Goal: Navigation & Orientation: Understand site structure

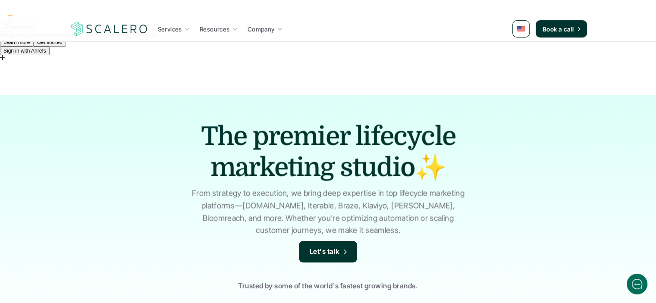
drag, startPoint x: 521, startPoint y: 176, endPoint x: 450, endPoint y: 41, distance: 152.9
click at [450, 41] on nav "Services Resources Company Book a call" at bounding box center [328, 29] width 656 height 26
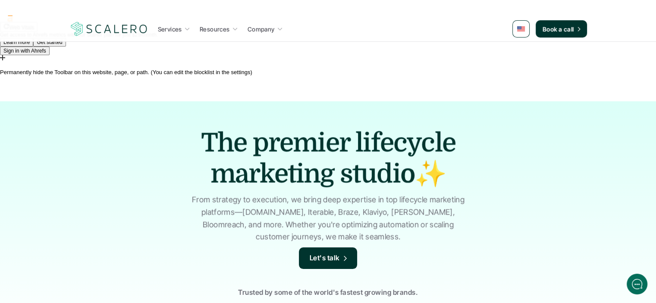
click at [652, 69] on div at bounding box center [328, 65] width 656 height 7
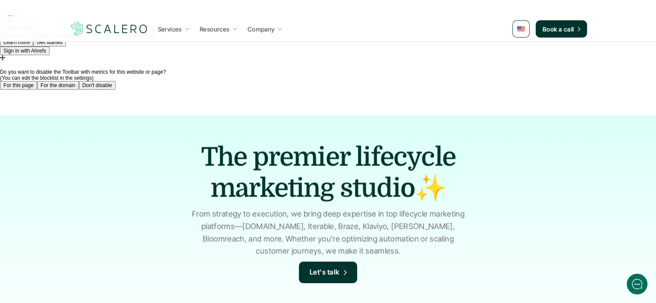
click at [79, 90] on button "For the domain" at bounding box center [58, 85] width 42 height 9
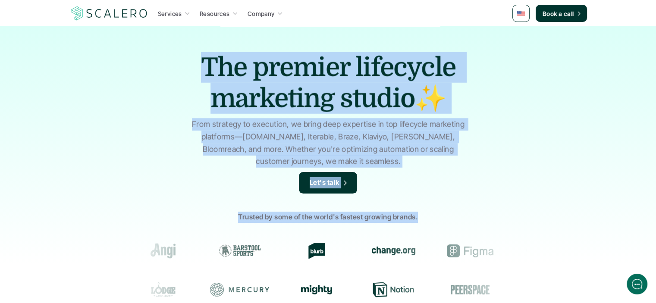
drag, startPoint x: 201, startPoint y: 66, endPoint x: 569, endPoint y: 193, distance: 389.9
click at [569, 193] on div "The premier lifecycle marketing studio✨ From strategy to execution, we bring de…" at bounding box center [328, 207] width 656 height 362
click at [627, 107] on div "The premier lifecycle marketing studio✨ From strategy to execution, we bring de…" at bounding box center [328, 207] width 656 height 362
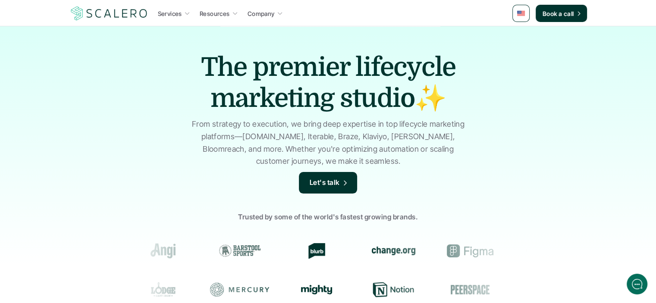
click at [622, 65] on div "The premier lifecycle marketing studio✨ From strategy to execution, we bring de…" at bounding box center [328, 207] width 656 height 362
click at [186, 13] on icon at bounding box center [187, 14] width 4 height 3
click at [584, 82] on div "The premier lifecycle marketing studio✨ From strategy to execution, we bring de…" at bounding box center [328, 207] width 656 height 362
click at [631, 105] on div "The premier lifecycle marketing studio✨ From strategy to execution, we bring de…" at bounding box center [328, 207] width 656 height 362
click at [571, 68] on div "The premier lifecycle marketing studio✨ From strategy to execution, we bring de…" at bounding box center [328, 207] width 656 height 362
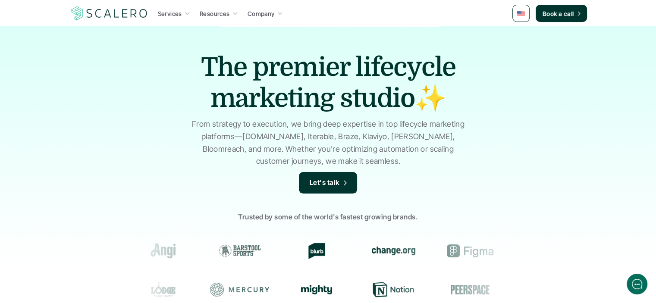
click at [626, 91] on div "The premier lifecycle marketing studio✨ From strategy to execution, we bring de…" at bounding box center [328, 207] width 656 height 362
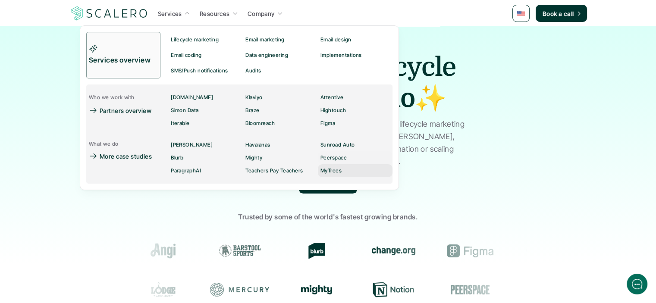
drag, startPoint x: 167, startPoint y: 36, endPoint x: 368, endPoint y: 173, distance: 242.9
click at [368, 173] on div "Services overview Lifecycle marketing Email marketing Email design Email coding…" at bounding box center [239, 108] width 306 height 152
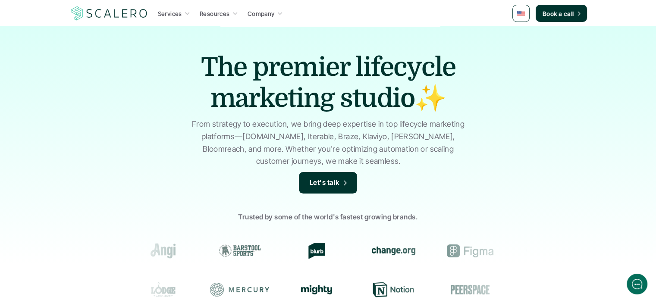
click at [43, 67] on div "The premier lifecycle marketing studio✨ From strategy to execution, we bring de…" at bounding box center [328, 207] width 656 height 362
click at [624, 33] on div "The premier lifecycle marketing studio✨ From strategy to execution, we bring de…" at bounding box center [328, 207] width 656 height 362
